Goal: Transaction & Acquisition: Purchase product/service

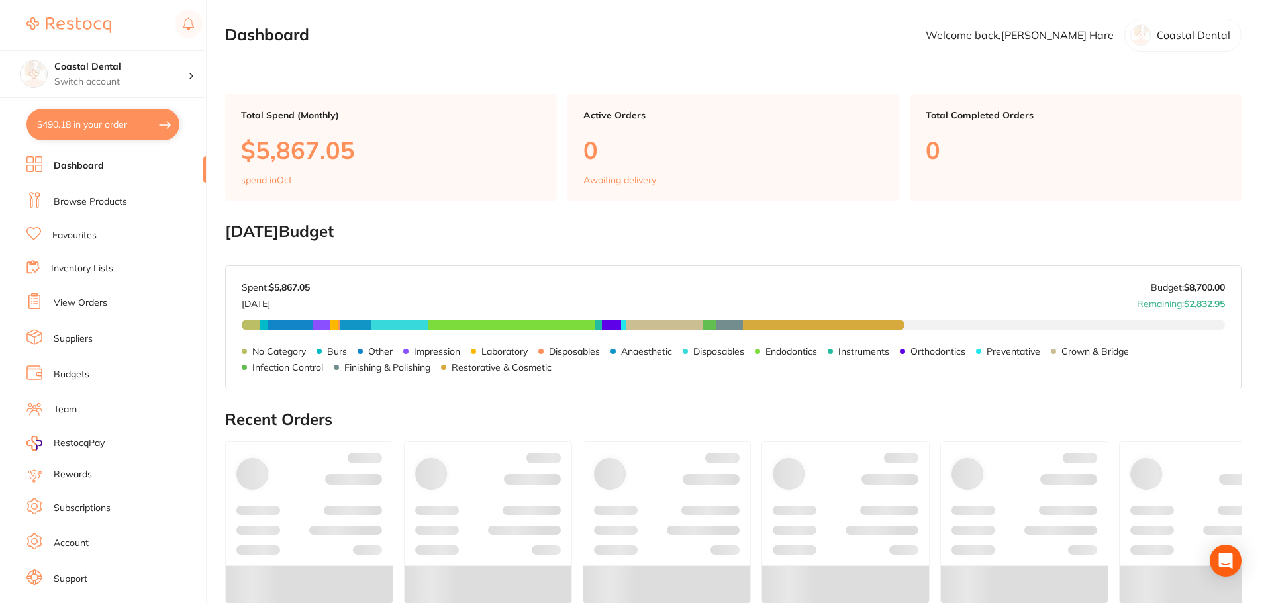
click at [89, 208] on link "Browse Products" at bounding box center [90, 201] width 73 height 13
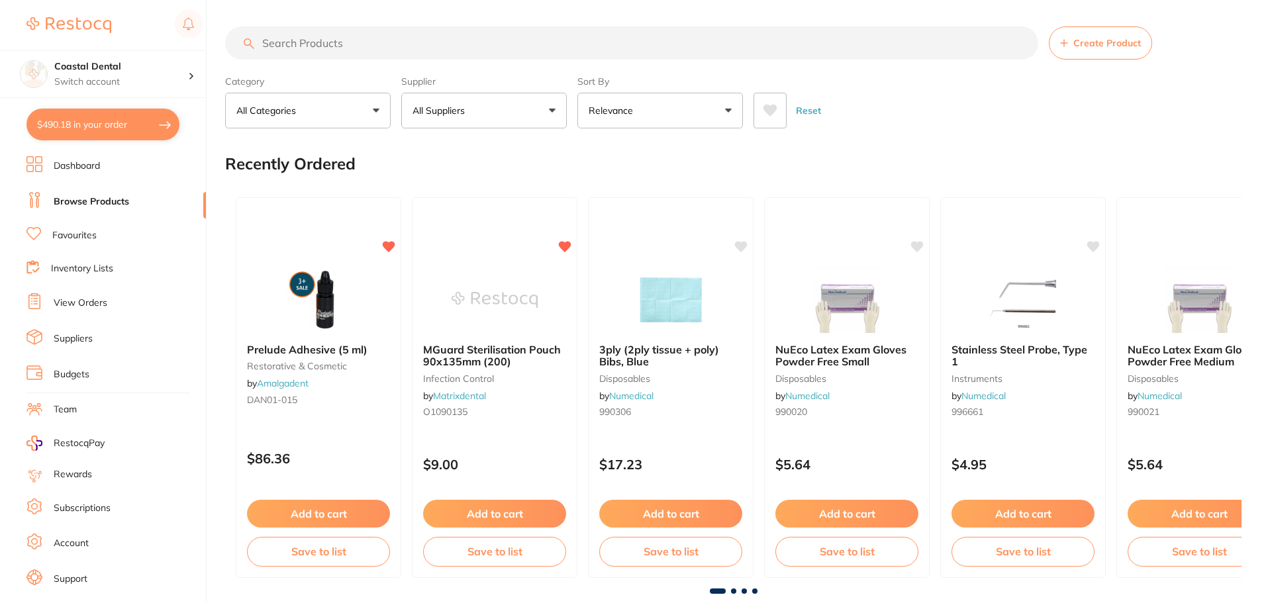
click at [384, 46] on input "search" at bounding box center [631, 42] width 813 height 33
type input "silk sutures"
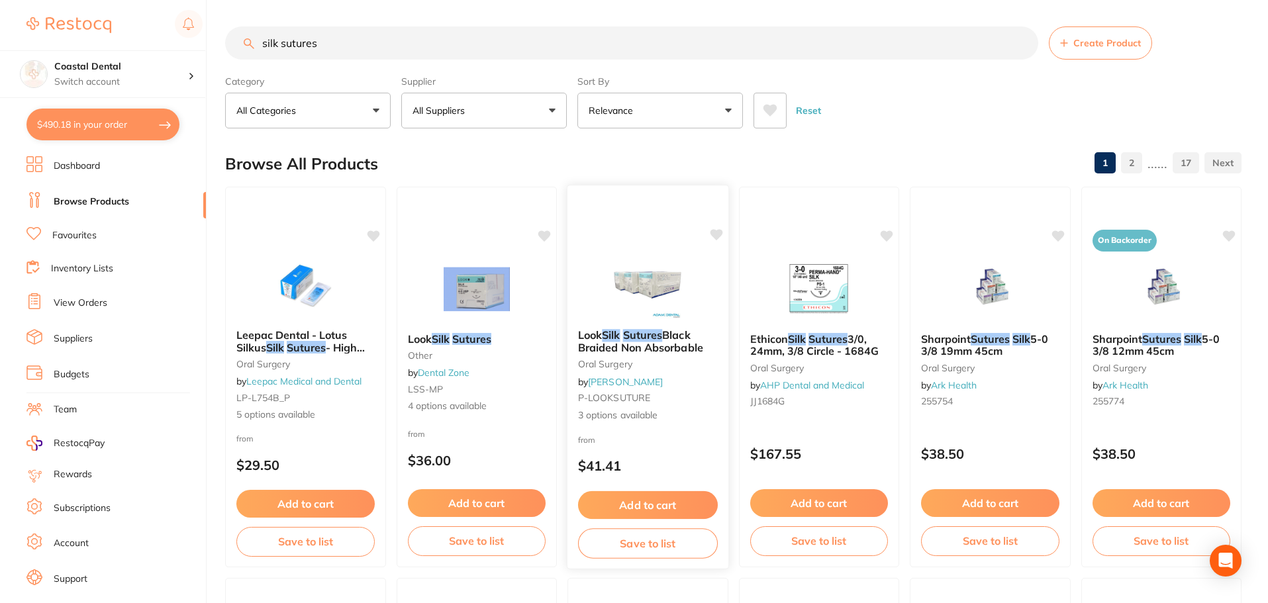
click at [645, 278] on img at bounding box center [647, 285] width 87 height 67
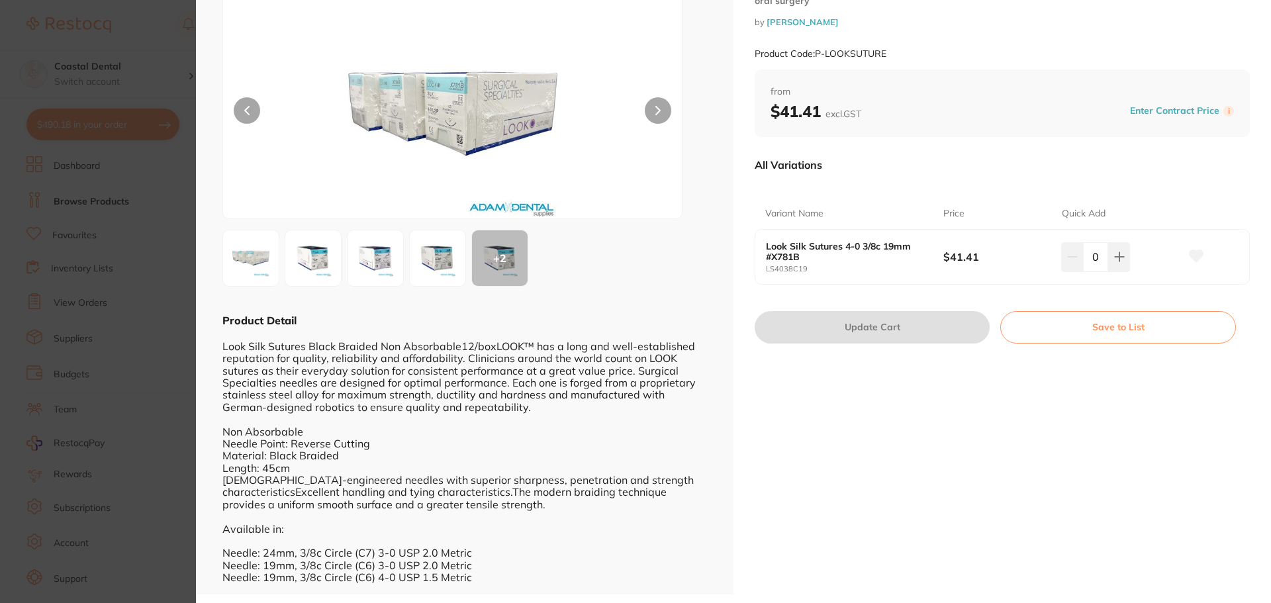
scroll to position [75, 0]
click at [468, 259] on div "+ 2" at bounding box center [464, 256] width 485 height 57
click at [443, 265] on img at bounding box center [438, 257] width 48 height 48
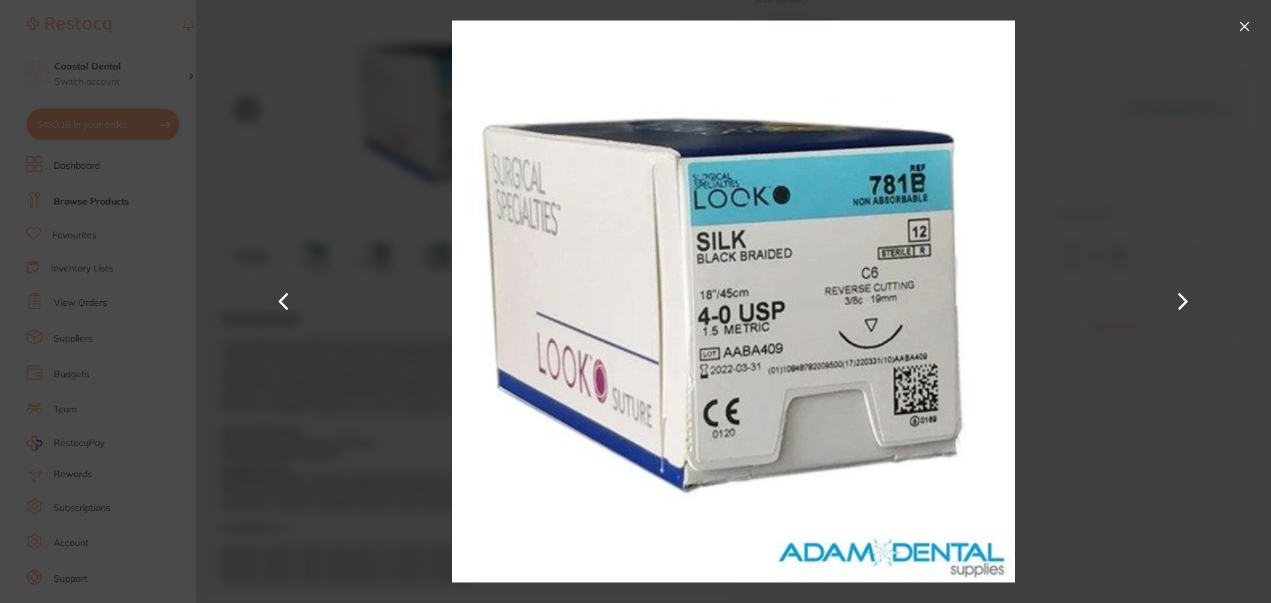
click at [1168, 289] on button at bounding box center [1183, 302] width 32 height 302
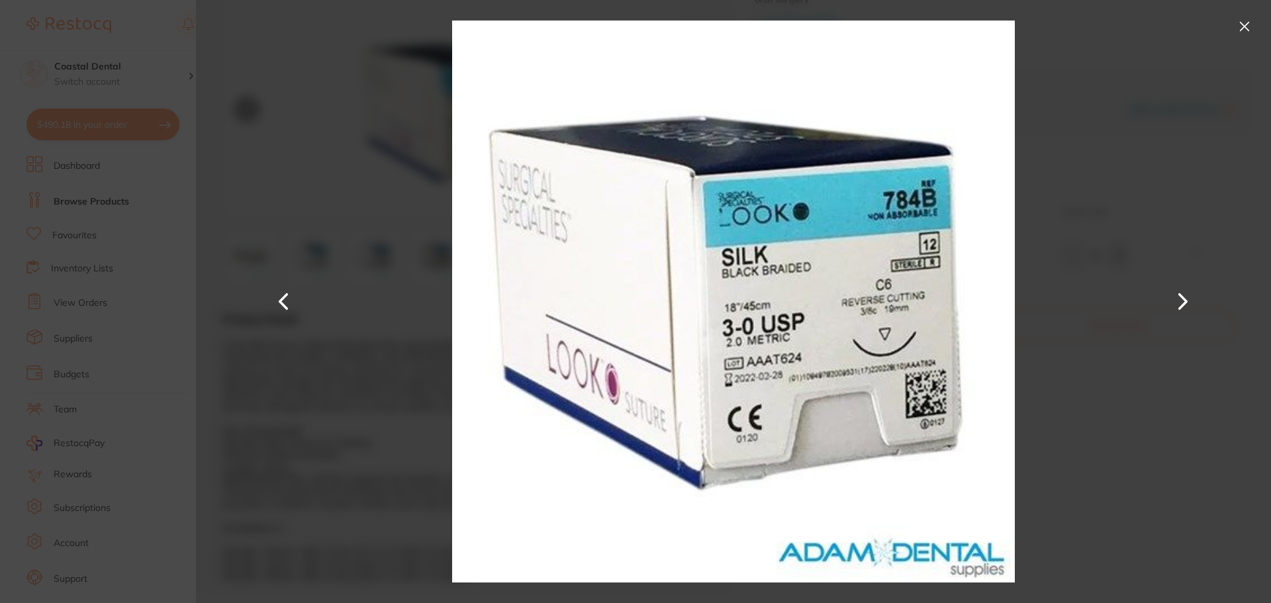
click at [1168, 289] on button at bounding box center [1183, 302] width 32 height 302
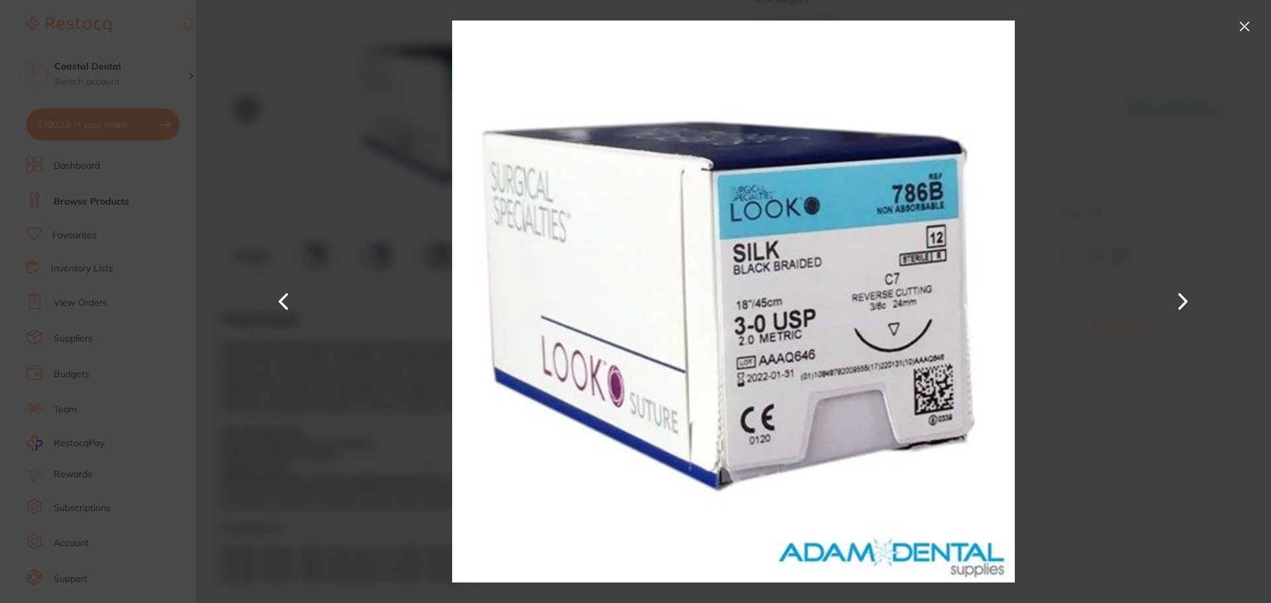
click at [1168, 289] on button at bounding box center [1183, 302] width 32 height 302
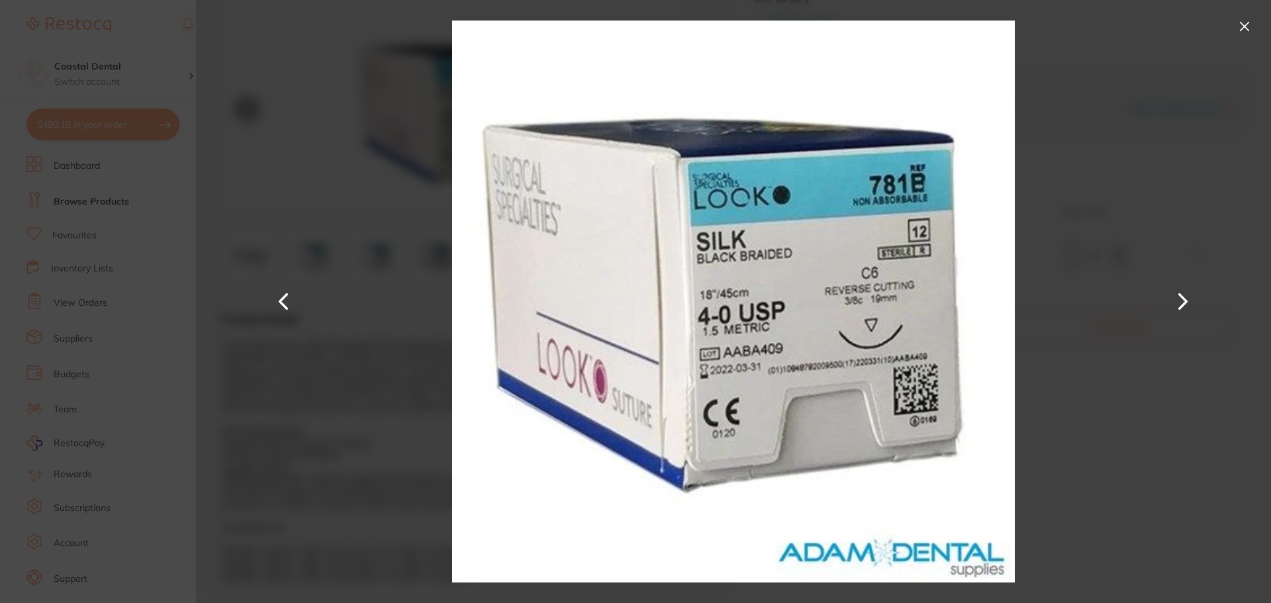
click at [1162, 453] on div at bounding box center [733, 301] width 1075 height 603
click at [1249, 29] on button at bounding box center [1244, 26] width 21 height 21
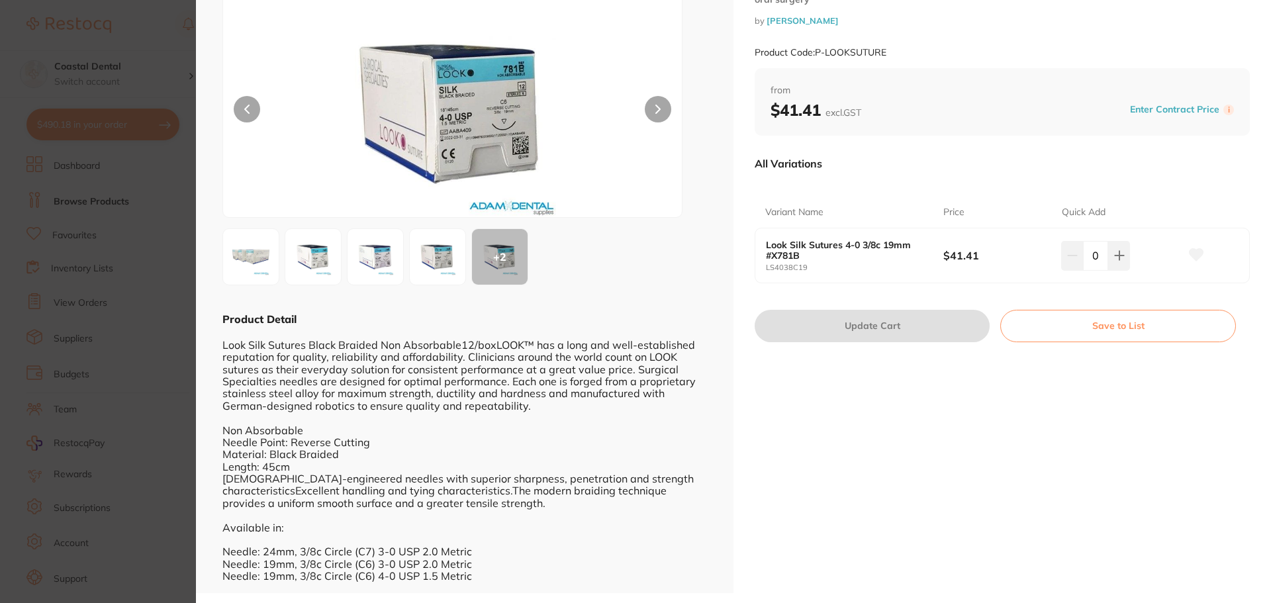
click at [887, 428] on div "Look Silk Sutures Black Braided Non Absorbable [MEDICAL_DATA] by [PERSON_NAME] …" at bounding box center [1001, 259] width 537 height 668
click at [1102, 250] on input "0" at bounding box center [1095, 255] width 25 height 29
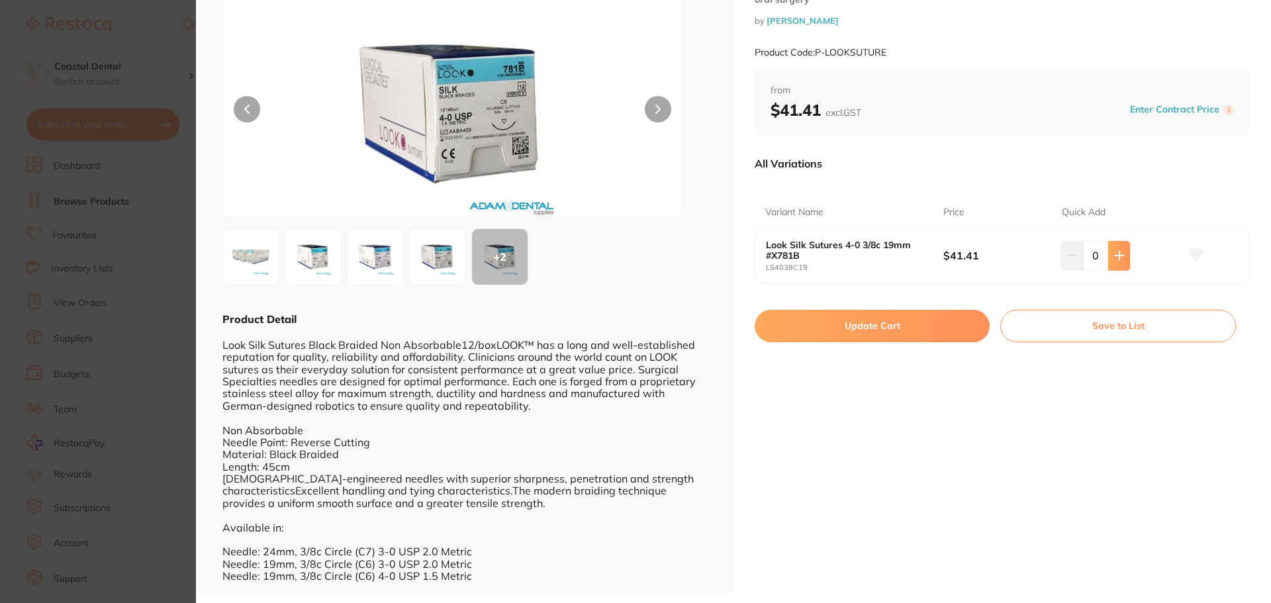
drag, startPoint x: 1110, startPoint y: 253, endPoint x: 1107, endPoint y: 259, distance: 7.4
click at [1110, 254] on button at bounding box center [1119, 255] width 22 height 29
type input "1"
click at [1011, 404] on div "Look Silk Sutures Black Braided Non Absorbable [MEDICAL_DATA] by [PERSON_NAME] …" at bounding box center [1001, 259] width 537 height 668
click at [867, 331] on button "Update Cart" at bounding box center [872, 326] width 235 height 32
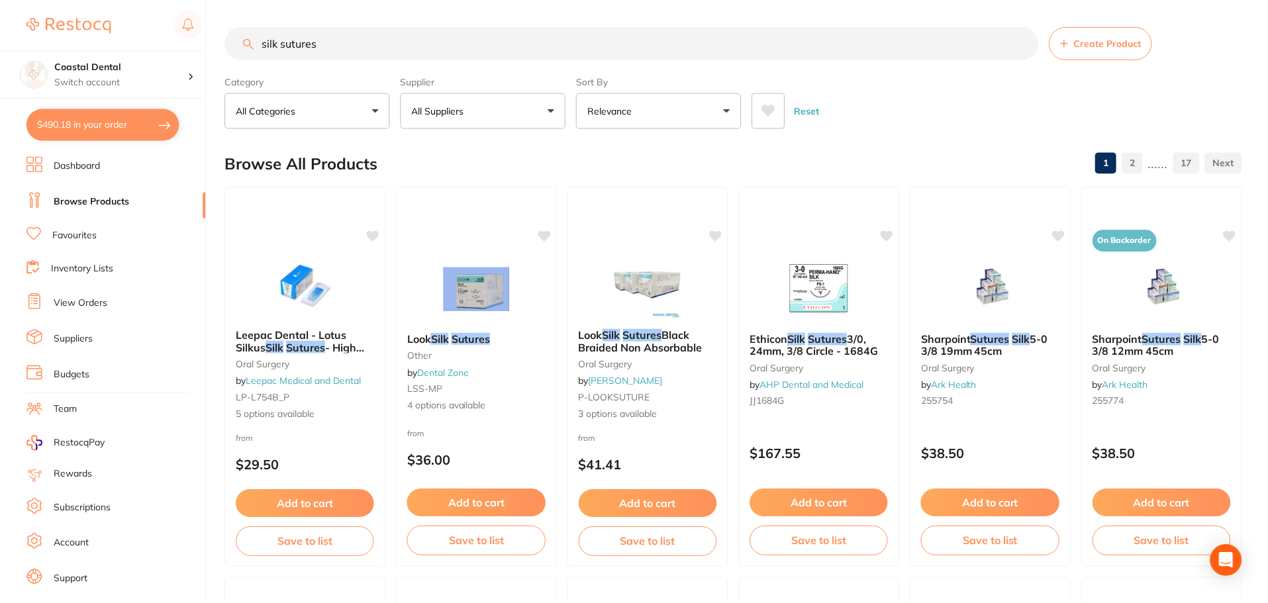
scroll to position [4, 0]
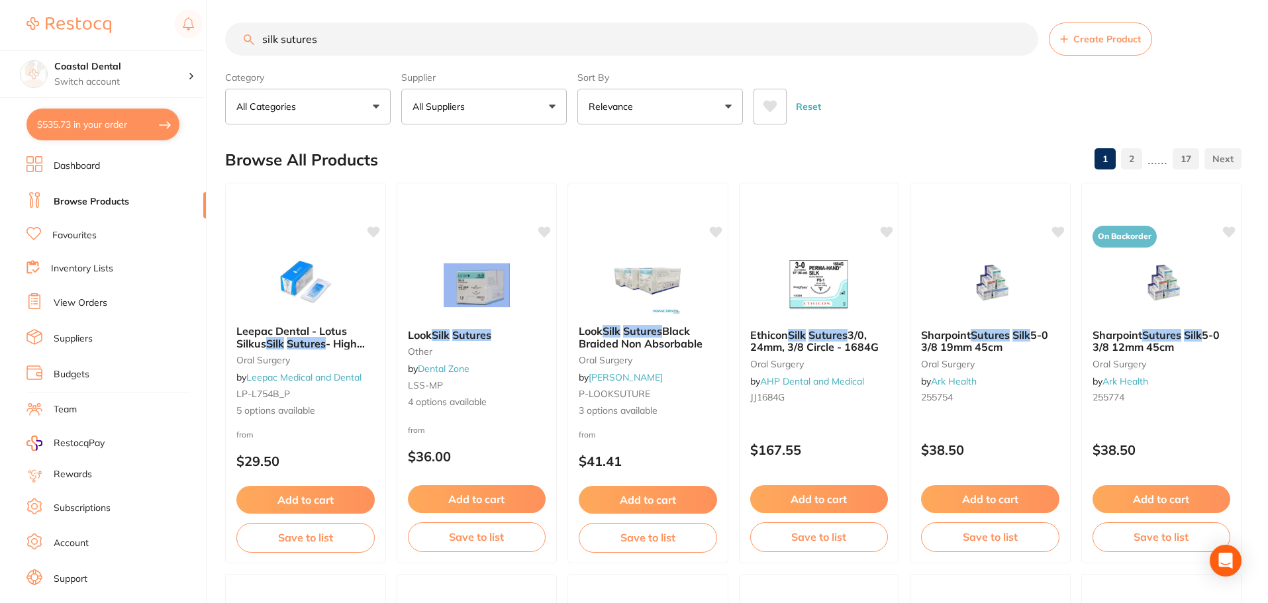
type input "1"
click at [63, 140] on button "$535.73 in your order" at bounding box center [102, 125] width 153 height 32
checkbox input "true"
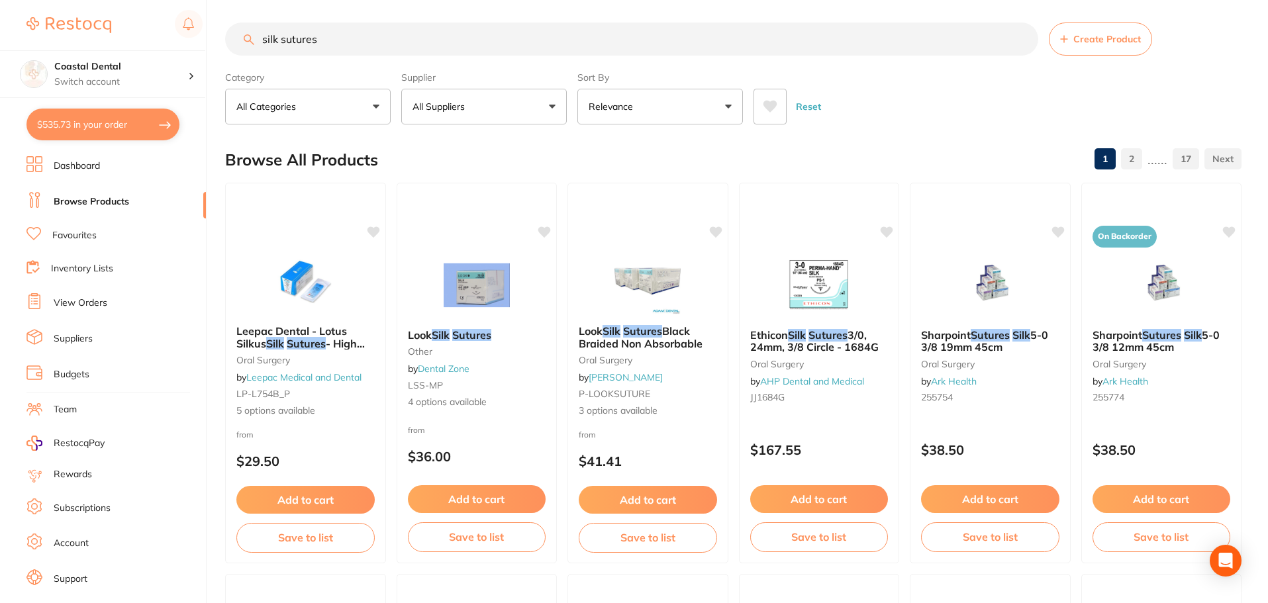
checkbox input "true"
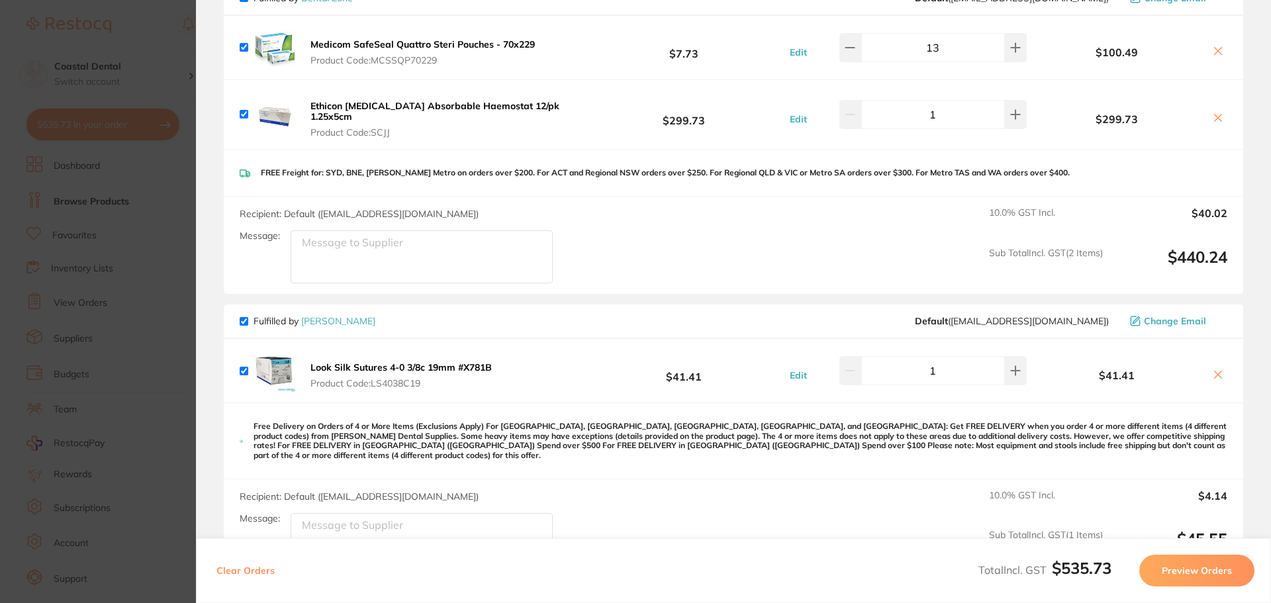
scroll to position [132, 0]
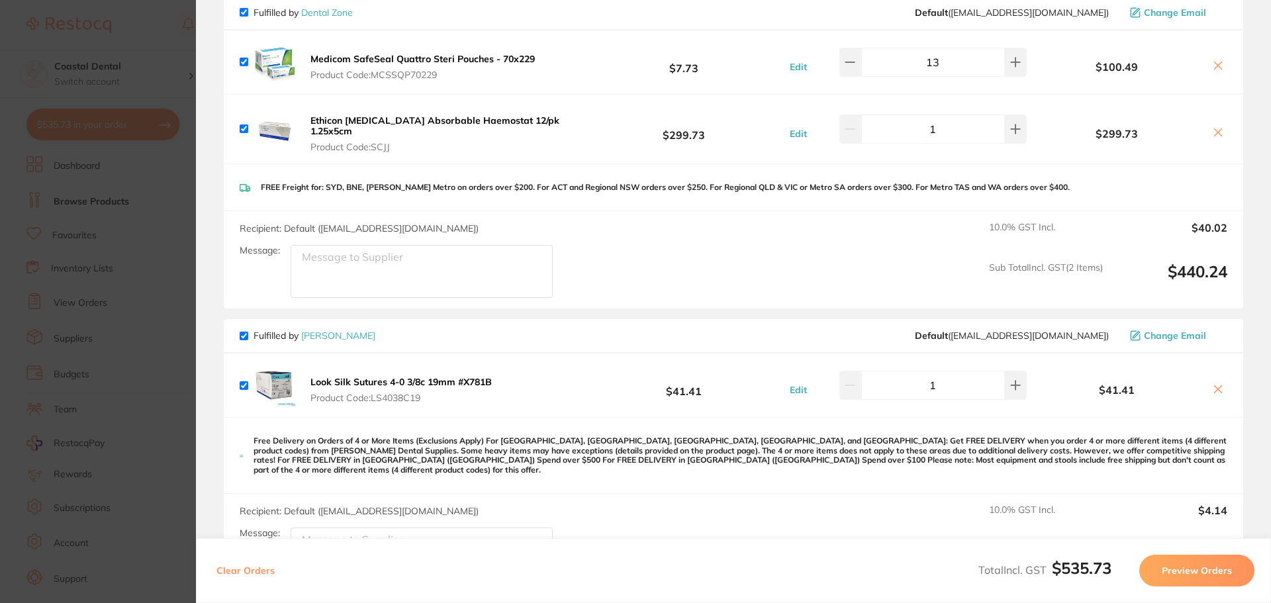
click at [167, 381] on section "Update RRP Set your pre negotiated price for this item. Item Agreed RRP (excl. …" at bounding box center [635, 301] width 1271 height 603
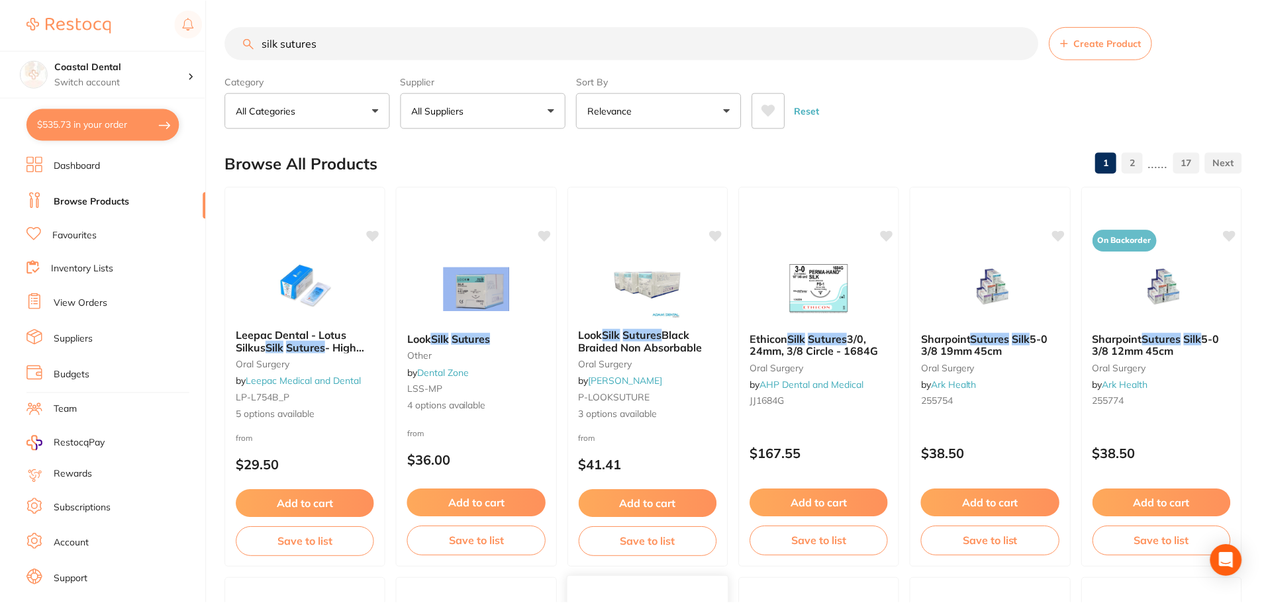
scroll to position [4, 0]
